Goal: Task Accomplishment & Management: Complete application form

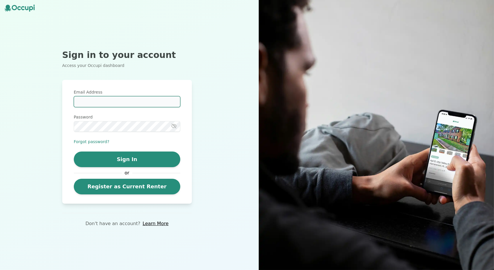
click at [100, 100] on input "Email Address" at bounding box center [127, 101] width 107 height 11
type input "**********"
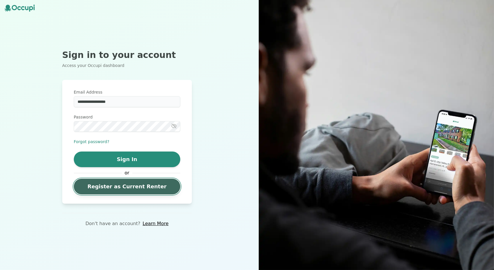
click at [113, 186] on link "Register as Current Renter" at bounding box center [127, 187] width 107 height 16
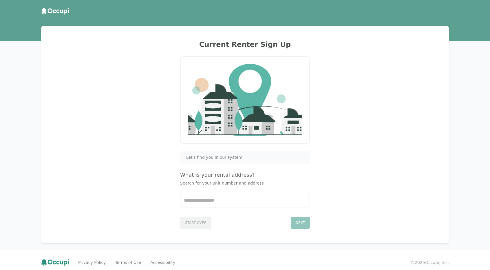
click at [230, 157] on span "Let's find you in our system" at bounding box center [214, 157] width 56 height 6
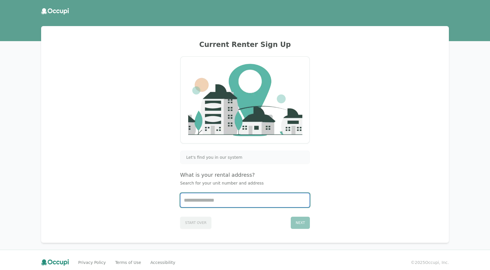
click at [230, 199] on input "Start typing..." at bounding box center [244, 200] width 129 height 14
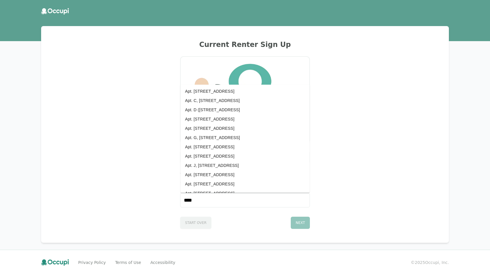
scroll to position [985, 0]
click at [149, 183] on div "Current Renter Sign Up Let's find you in our system What is your rental address…" at bounding box center [245, 134] width 394 height 202
click at [194, 198] on input "****" at bounding box center [244, 200] width 129 height 14
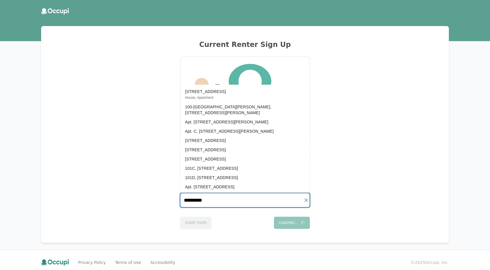
scroll to position [0, 0]
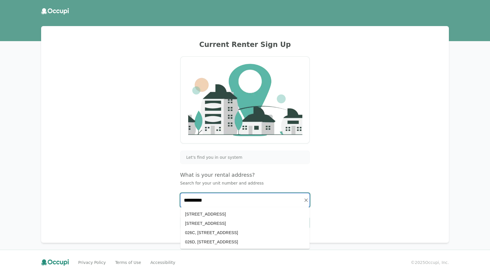
click at [191, 213] on li "[STREET_ADDRESS]" at bounding box center [244, 213] width 129 height 9
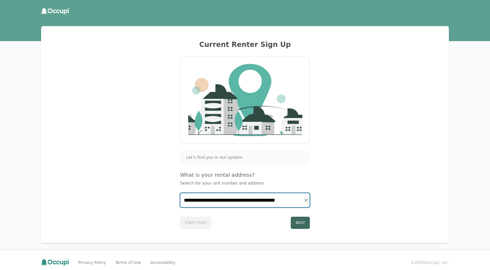
type input "**********"
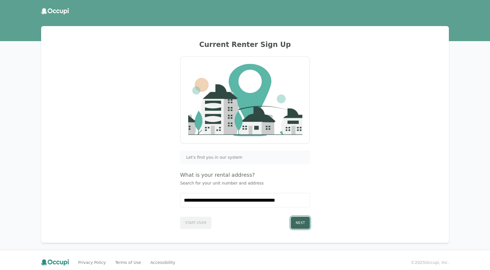
click at [292, 218] on button "Next" at bounding box center [300, 222] width 19 height 12
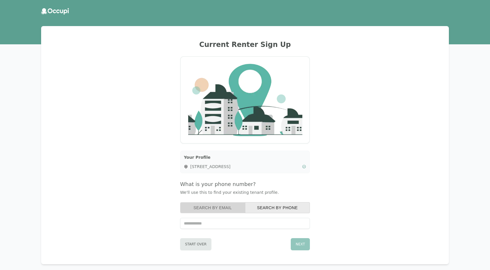
click at [223, 209] on button "Search by Email" at bounding box center [212, 207] width 65 height 11
click at [225, 218] on input "text" at bounding box center [245, 223] width 130 height 11
type input "**********"
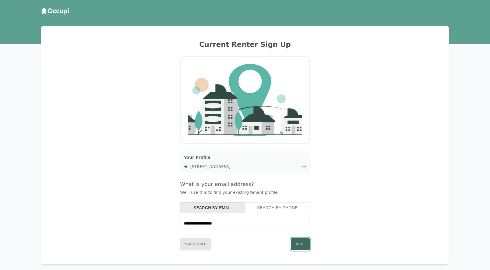
click at [309, 244] on button "Next" at bounding box center [300, 244] width 19 height 12
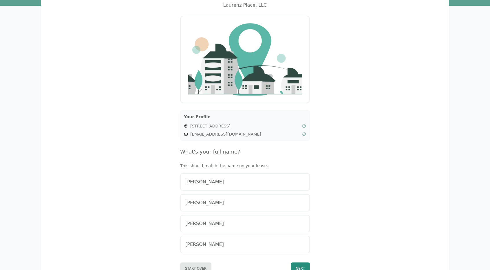
scroll to position [71, 0]
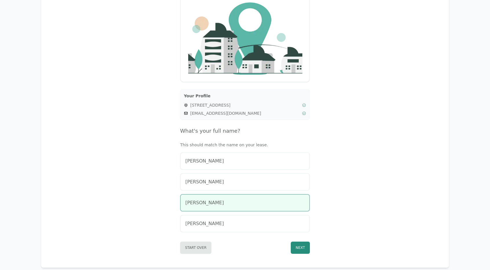
click at [227, 201] on div "[PERSON_NAME]" at bounding box center [244, 202] width 119 height 7
click at [300, 244] on button "Next" at bounding box center [300, 247] width 19 height 12
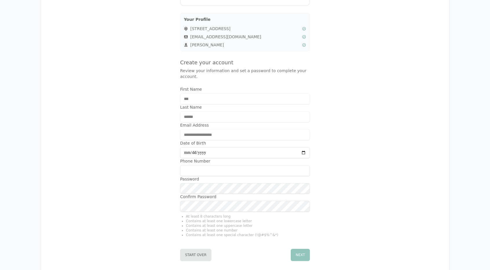
scroll to position [148, 0]
type input "**********"
click at [306, 249] on button "Next" at bounding box center [300, 253] width 19 height 12
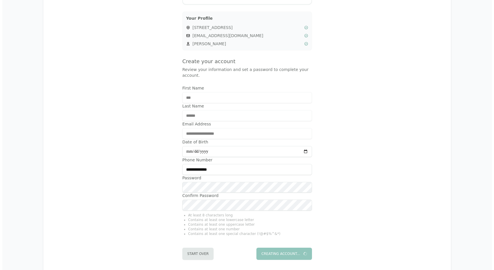
scroll to position [0, 0]
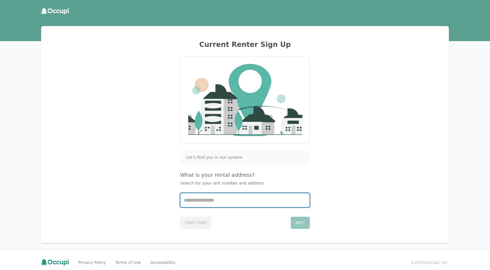
click at [225, 198] on input "Start typing..." at bounding box center [244, 200] width 129 height 14
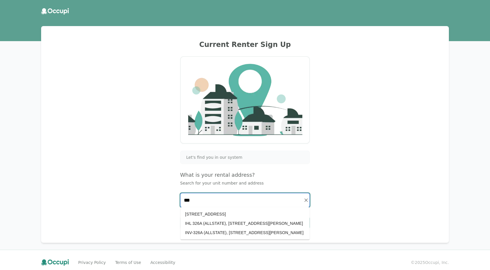
click at [225, 216] on li "[STREET_ADDRESS]" at bounding box center [244, 213] width 129 height 9
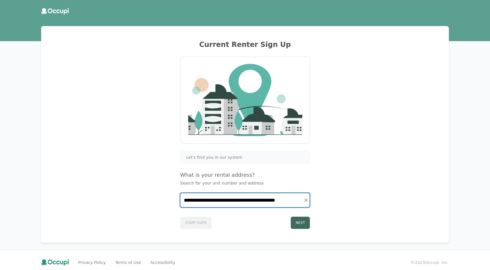
type input "**********"
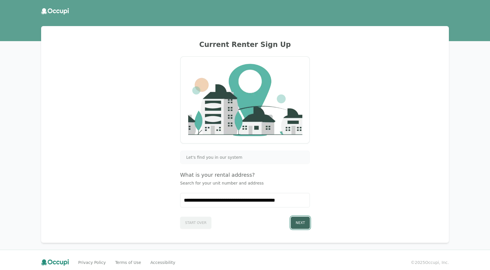
click at [300, 223] on button "Next" at bounding box center [300, 222] width 19 height 12
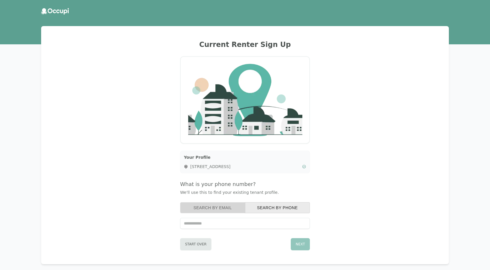
click at [198, 207] on button "Search by Email" at bounding box center [212, 207] width 65 height 11
type input "**********"
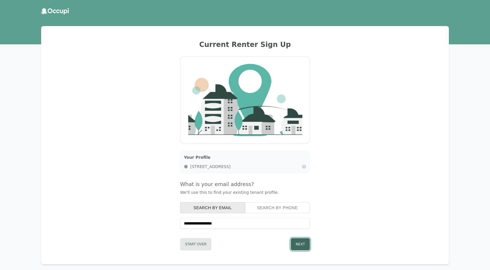
click at [292, 240] on button "Next" at bounding box center [300, 244] width 19 height 12
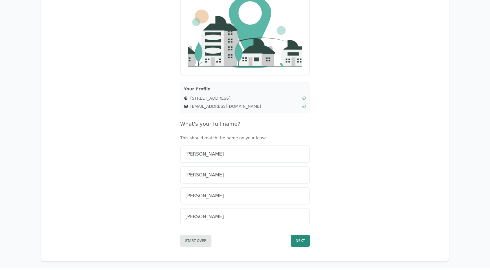
scroll to position [78, 0]
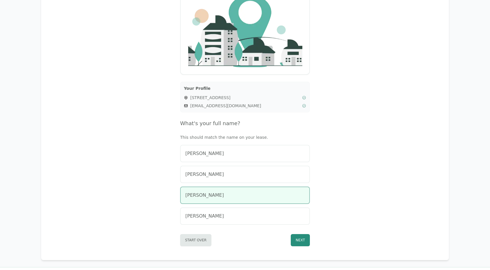
click at [232, 192] on div "[PERSON_NAME]" at bounding box center [244, 195] width 119 height 7
click at [304, 243] on button "Next" at bounding box center [300, 240] width 19 height 12
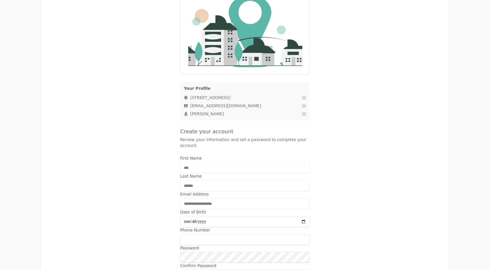
type input "**********"
click at [243, 234] on input "Phone Number" at bounding box center [245, 239] width 130 height 11
type input "**********"
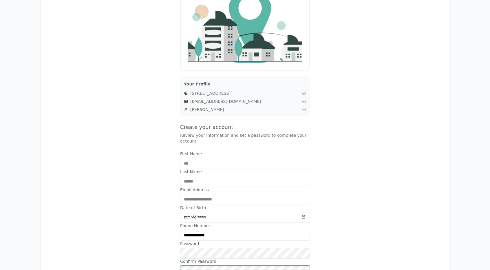
scroll to position [178, 0]
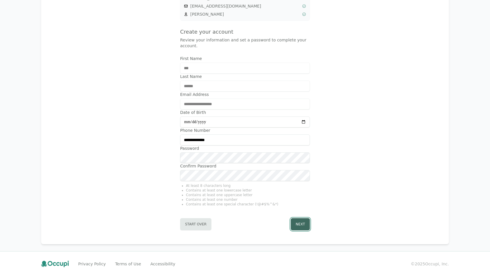
click at [296, 218] on button "Next" at bounding box center [300, 224] width 19 height 12
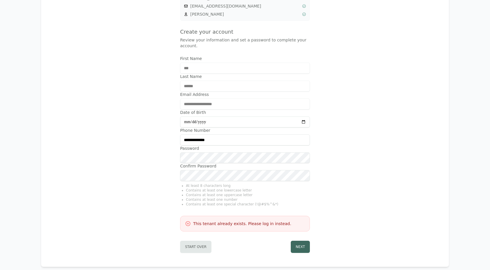
scroll to position [0, 0]
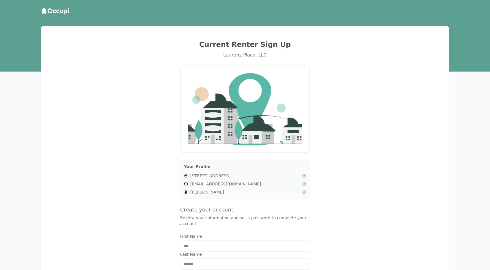
click at [63, 12] on icon at bounding box center [55, 11] width 28 height 6
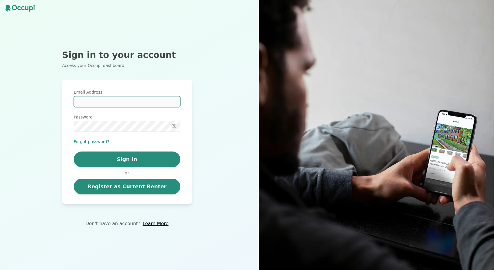
click at [125, 104] on input "Email Address" at bounding box center [127, 101] width 107 height 11
type input "**********"
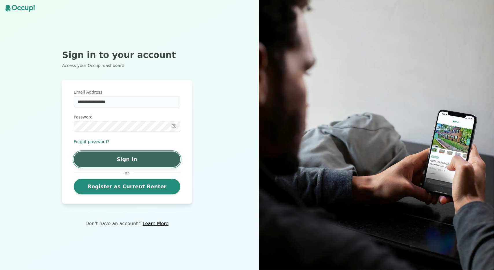
click at [128, 160] on button "Sign In" at bounding box center [127, 159] width 107 height 16
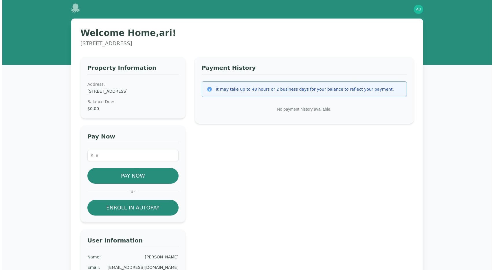
scroll to position [31, 0]
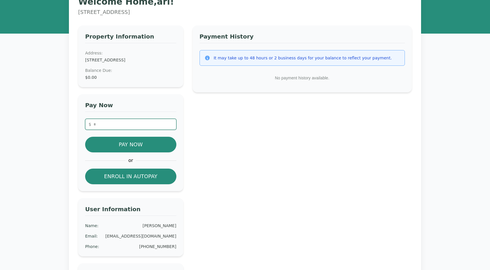
click at [137, 120] on input "number" at bounding box center [130, 124] width 91 height 11
type input "*"
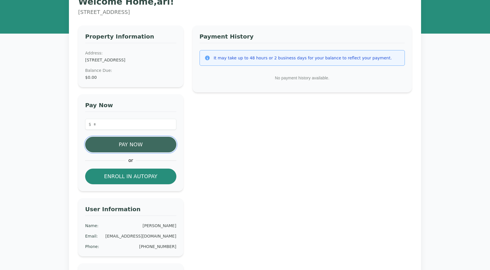
click at [133, 143] on button "Pay Now" at bounding box center [130, 145] width 91 height 16
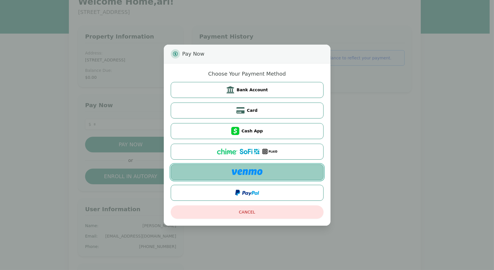
click at [286, 173] on button at bounding box center [247, 172] width 153 height 16
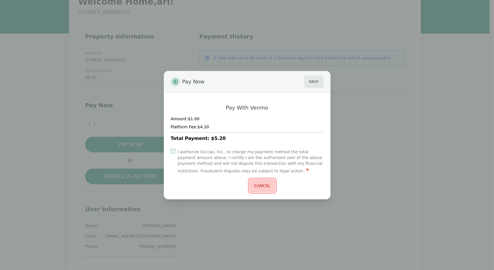
click at [261, 184] on button "Cancel" at bounding box center [262, 185] width 26 height 13
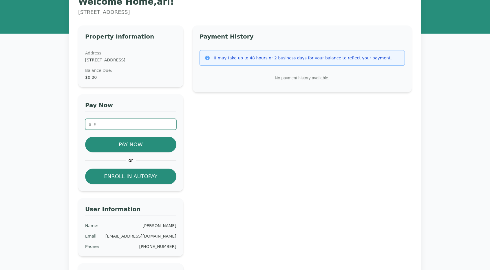
click at [131, 124] on input "number" at bounding box center [130, 124] width 91 height 11
type input "*"
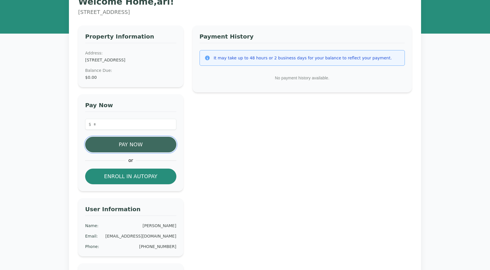
click at [140, 141] on button "Pay Now" at bounding box center [130, 145] width 91 height 16
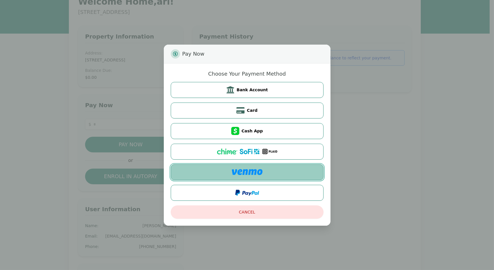
click at [263, 168] on button at bounding box center [247, 172] width 153 height 16
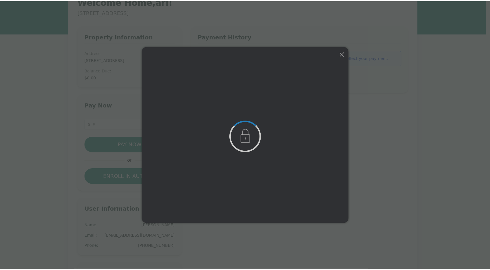
scroll to position [0, 0]
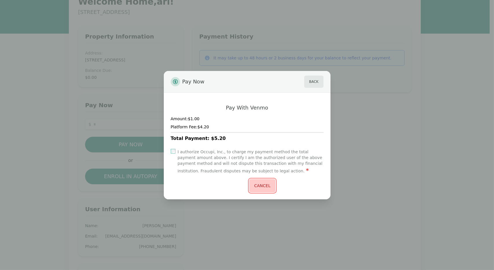
click at [255, 191] on button "Cancel" at bounding box center [262, 185] width 26 height 13
